Goal: Task Accomplishment & Management: Manage account settings

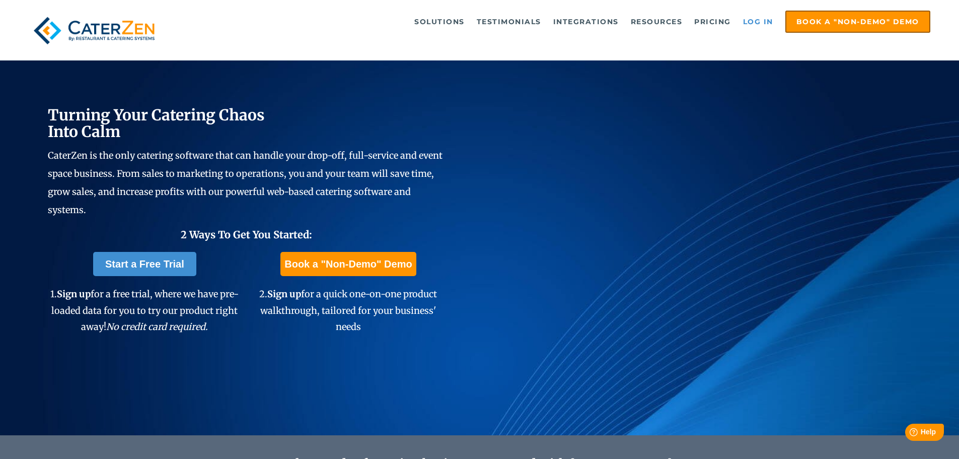
click at [769, 21] on link "Log in" at bounding box center [758, 22] width 40 height 20
click at [756, 20] on link "Log in" at bounding box center [758, 22] width 40 height 20
click at [756, 22] on link "Log in" at bounding box center [758, 22] width 40 height 20
drag, startPoint x: 446, startPoint y: 7, endPoint x: 757, endPoint y: 21, distance: 311.4
click at [757, 21] on link "Log in" at bounding box center [758, 22] width 40 height 20
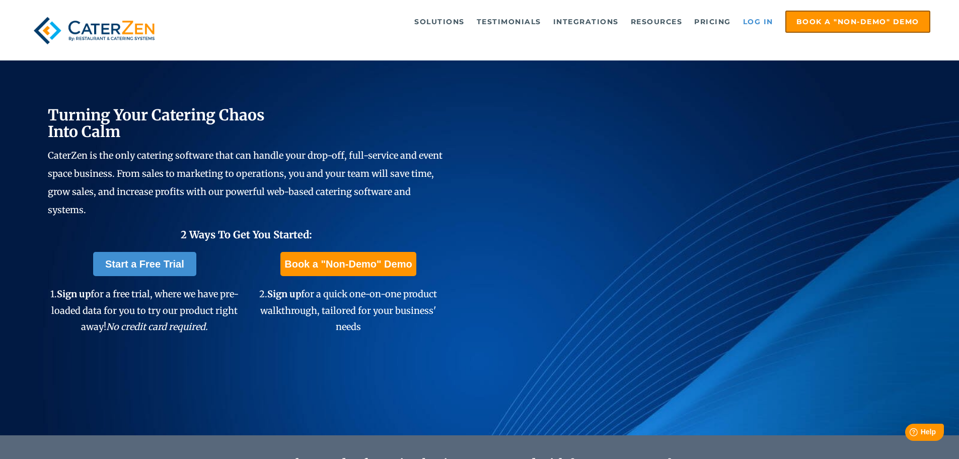
click at [759, 24] on link "Log in" at bounding box center [758, 22] width 40 height 20
